Goal: Browse casually: Explore the website without a specific task or goal

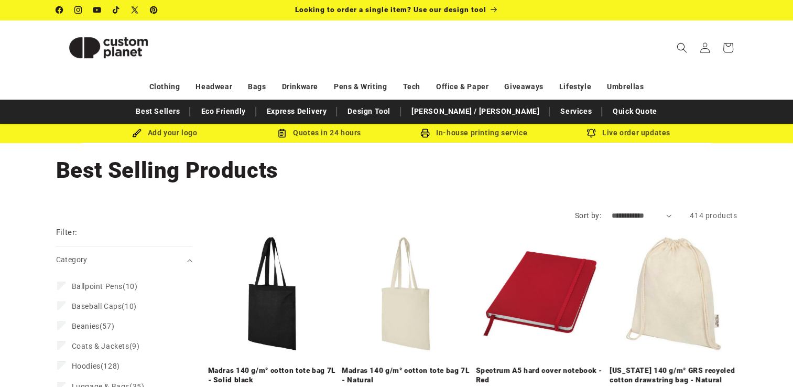
click at [136, 58] on img at bounding box center [108, 47] width 105 height 47
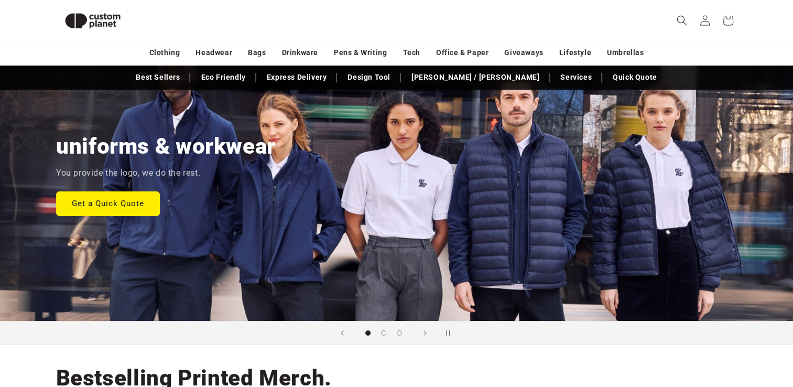
scroll to position [96, 0]
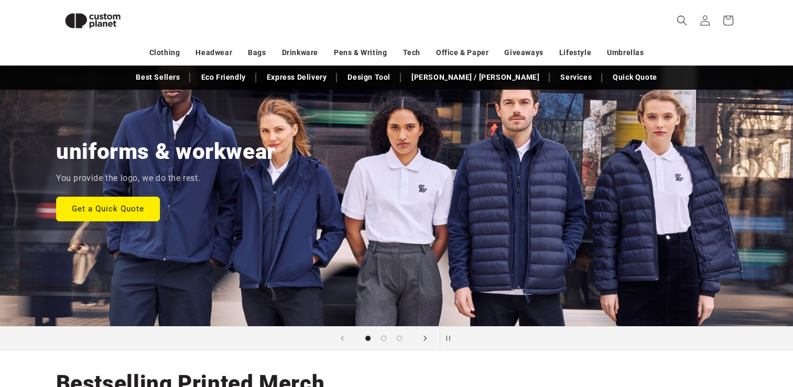
click at [423, 340] on icon "Next slide" at bounding box center [424, 337] width 3 height 5
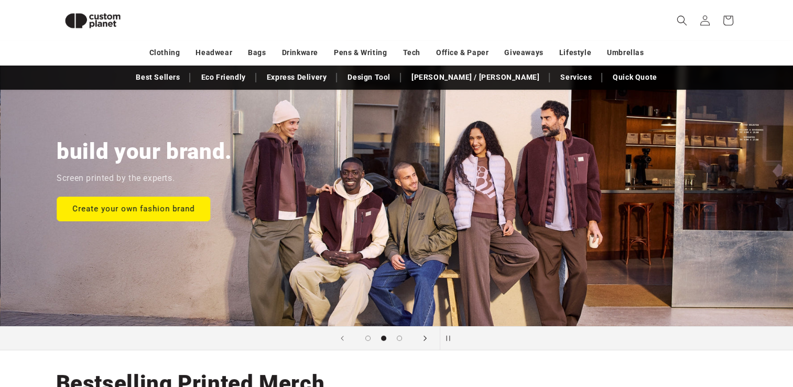
click at [423, 340] on icon "Next slide" at bounding box center [424, 337] width 3 height 5
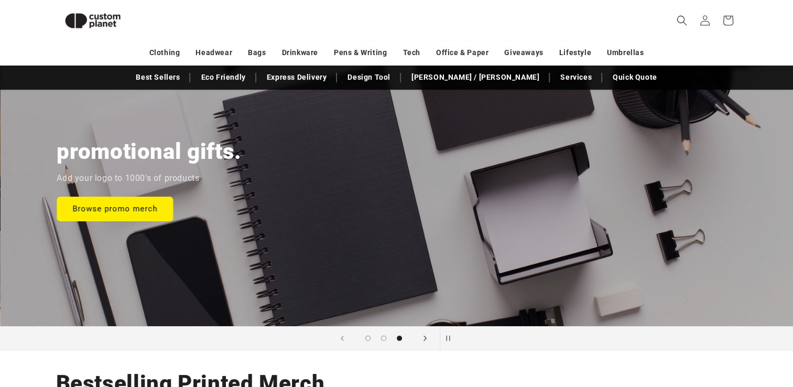
click at [423, 340] on icon "Next slide" at bounding box center [424, 337] width 3 height 5
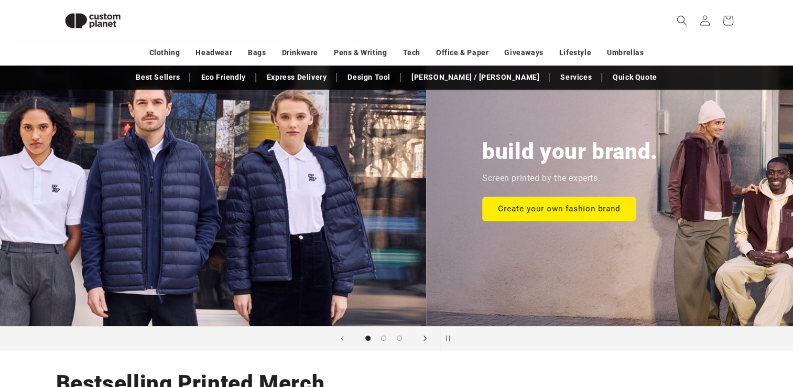
scroll to position [0, 0]
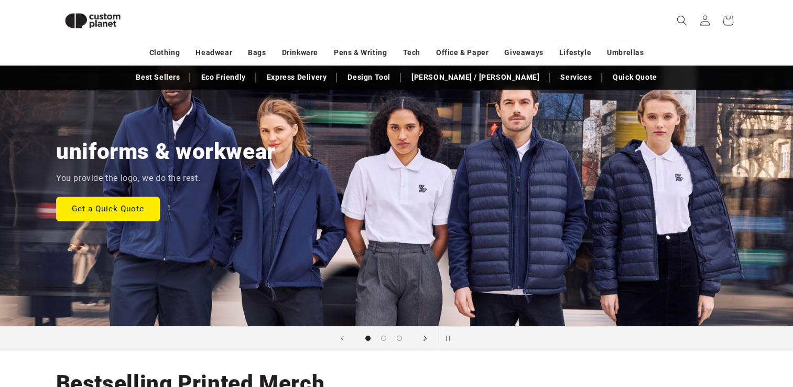
click at [423, 340] on icon "Next slide" at bounding box center [424, 337] width 3 height 5
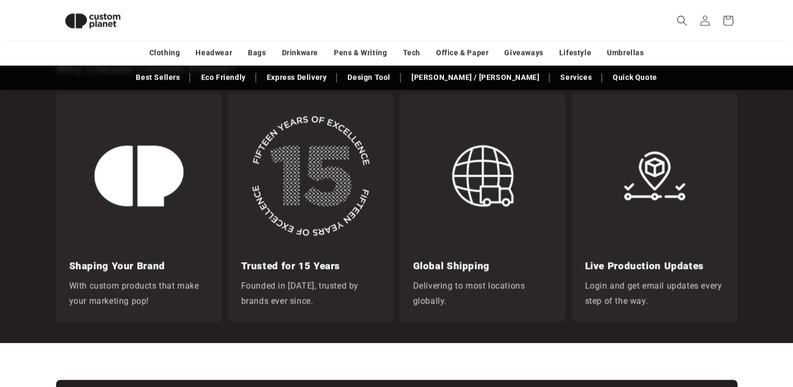
scroll to position [0, 366]
